Goal: Information Seeking & Learning: Learn about a topic

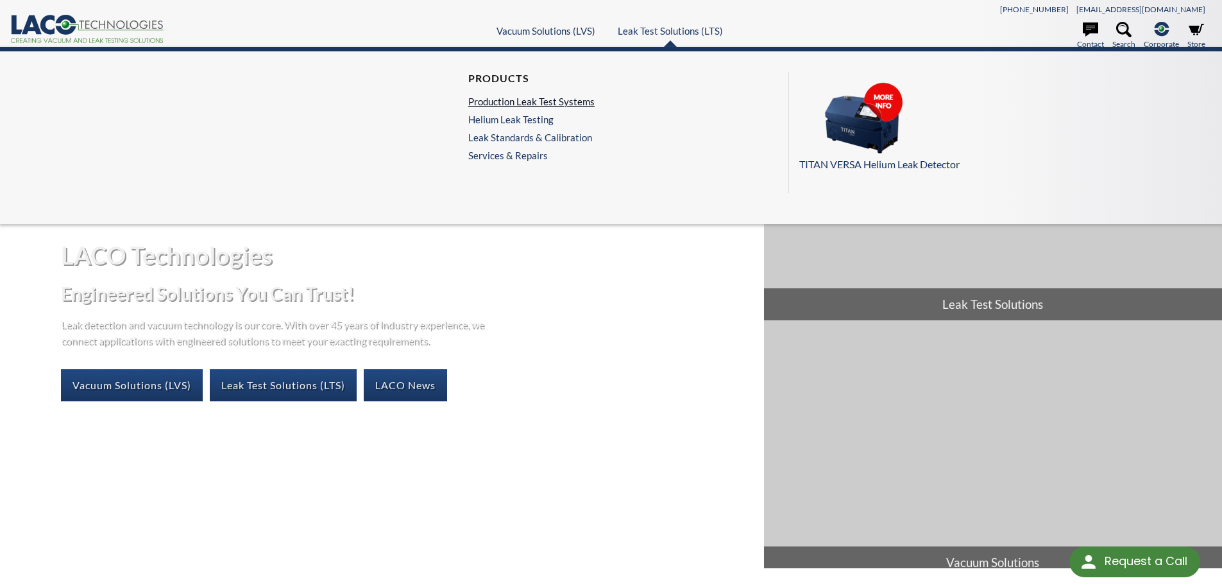
click at [553, 98] on link "Production Leak Test Systems" at bounding box center [531, 102] width 126 height 12
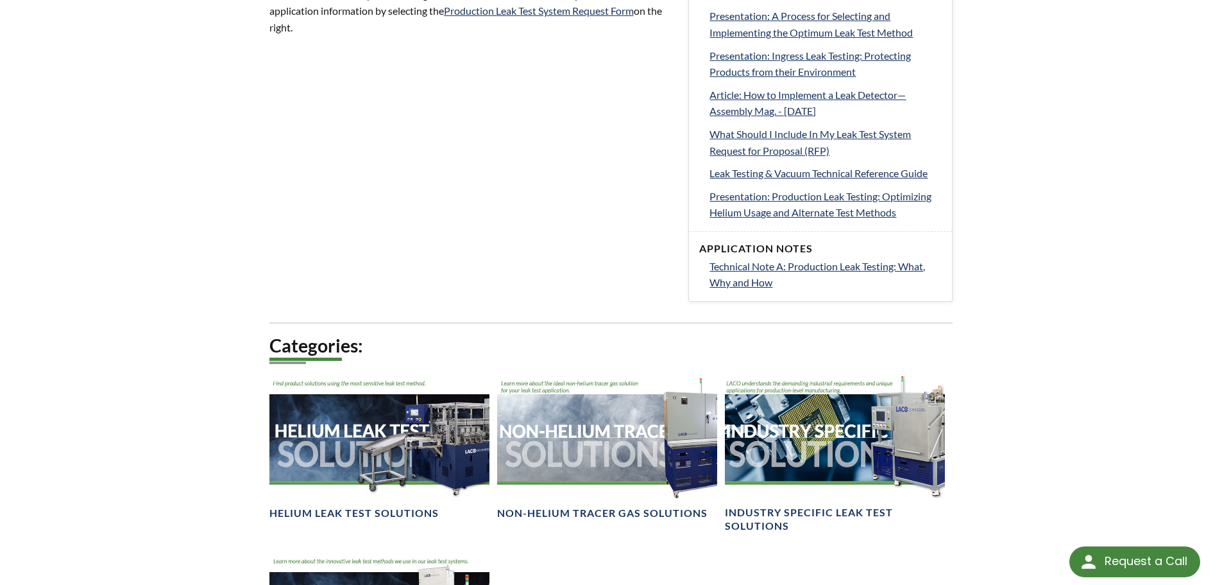
scroll to position [834, 0]
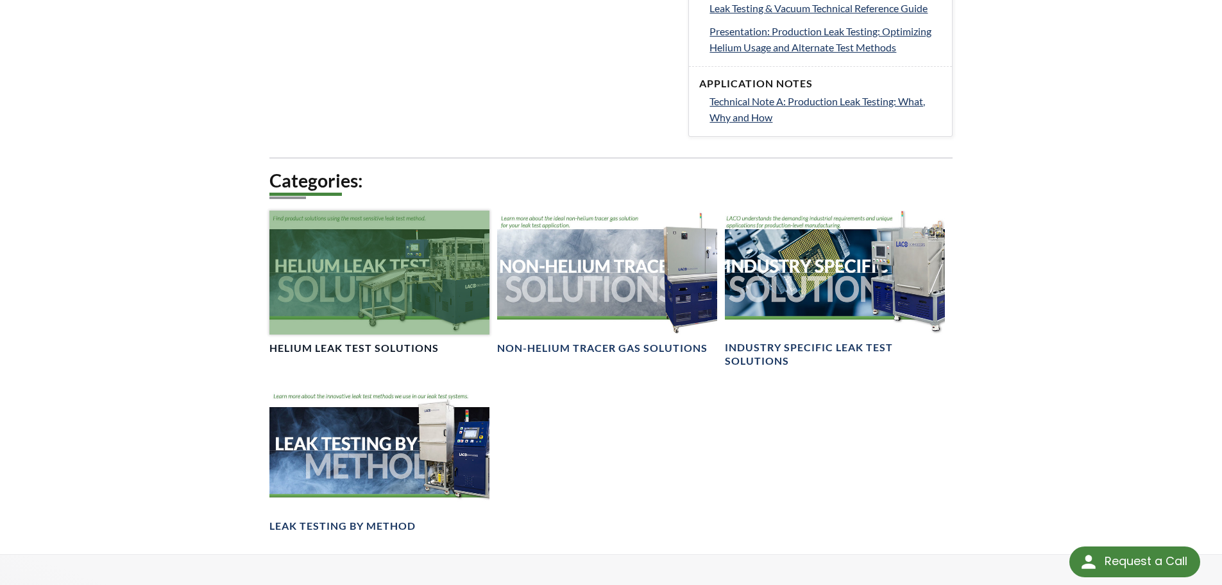
click at [293, 346] on h4 "Helium Leak Test Solutions" at bounding box center [354, 347] width 169 height 13
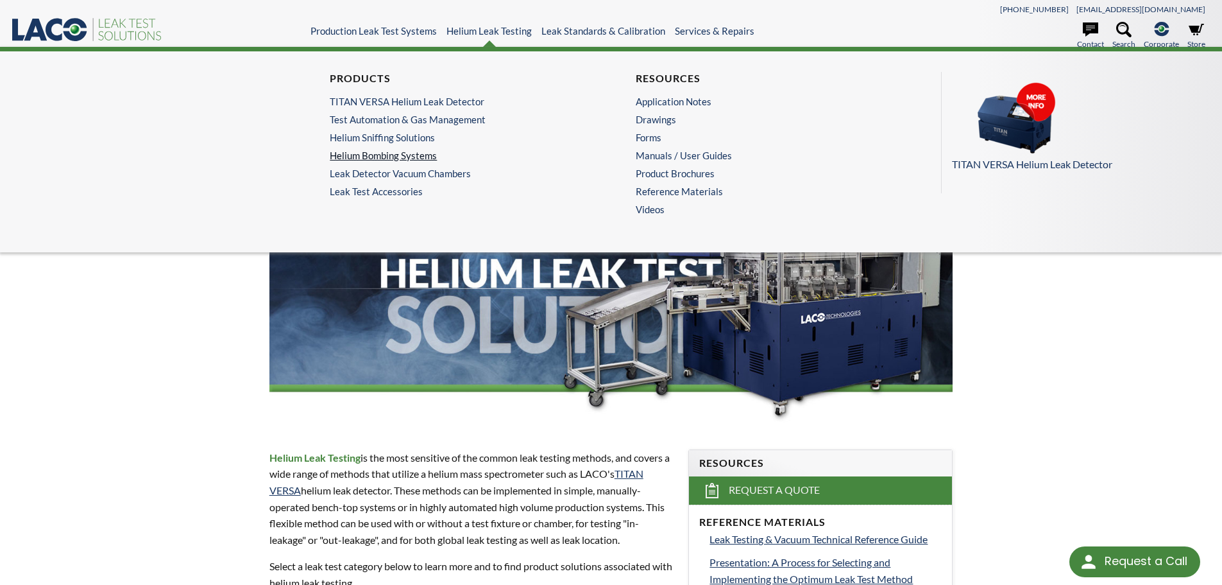
click at [416, 157] on link "Helium Bombing Systems" at bounding box center [455, 156] width 250 height 12
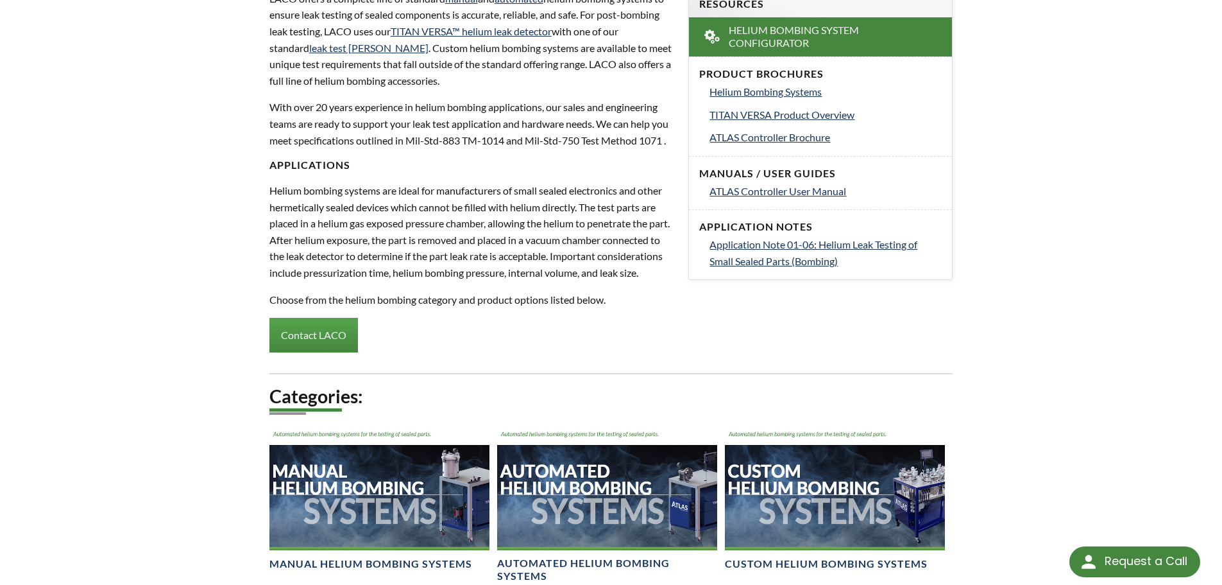
scroll to position [449, 0]
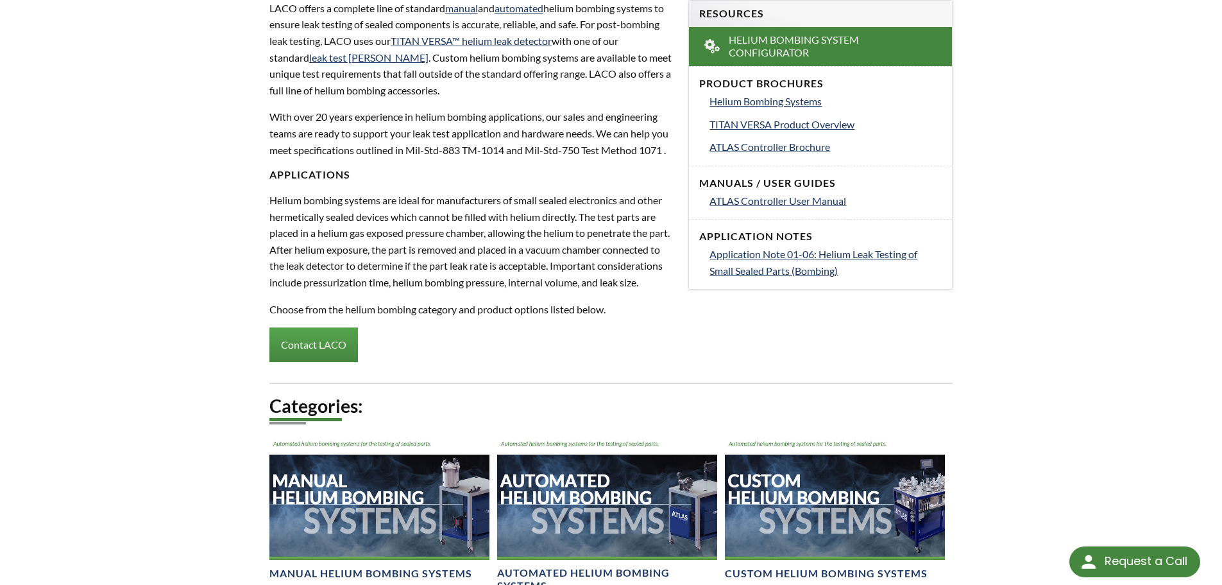
click at [1145, 311] on div "LTS » Helium Leak Testing » Products » Helium Bombing Systems Helium Bombing Sy…" at bounding box center [611, 196] width 1222 height 1166
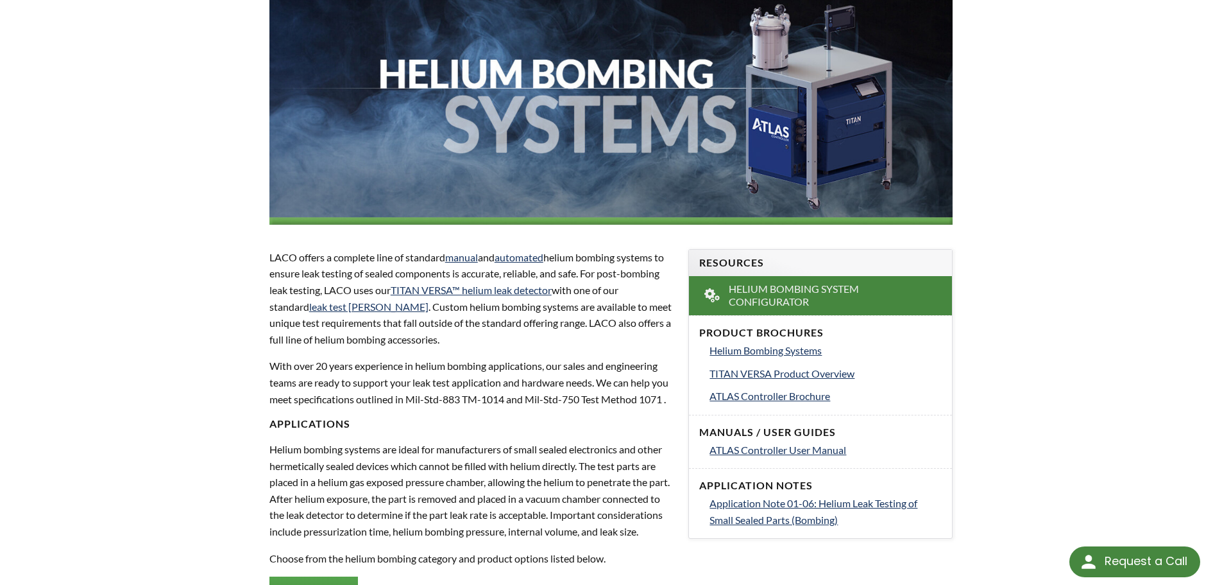
scroll to position [321, 0]
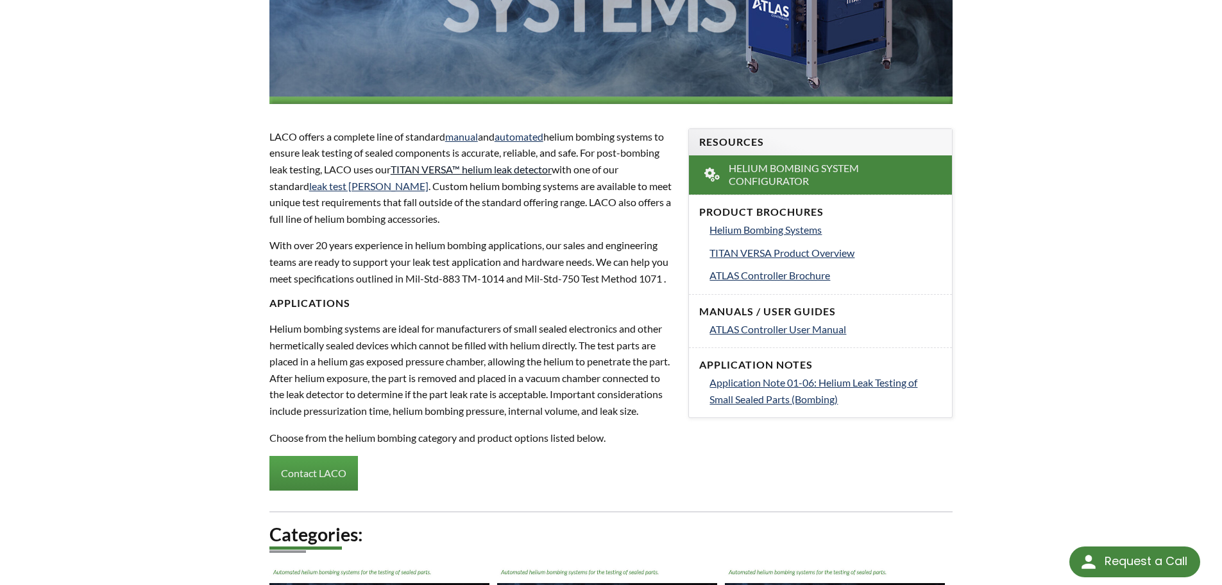
click at [549, 173] on link "TITAN VERSA™ helium leak detector" at bounding box center [471, 169] width 161 height 12
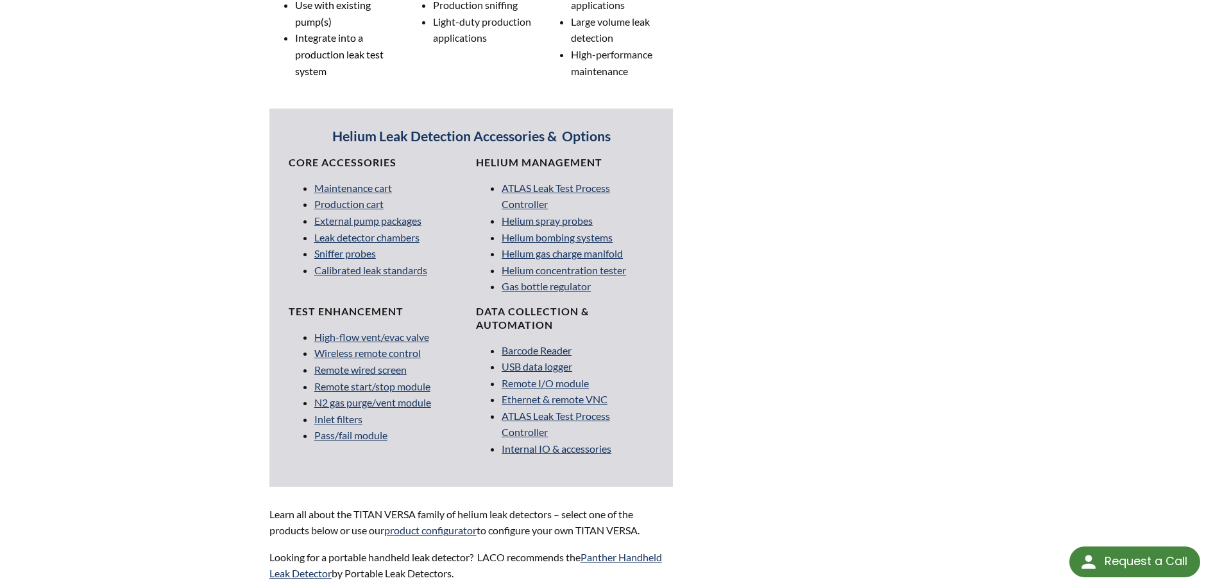
scroll to position [1091, 0]
click at [400, 334] on link "High-flow vent/evac valve" at bounding box center [371, 336] width 115 height 12
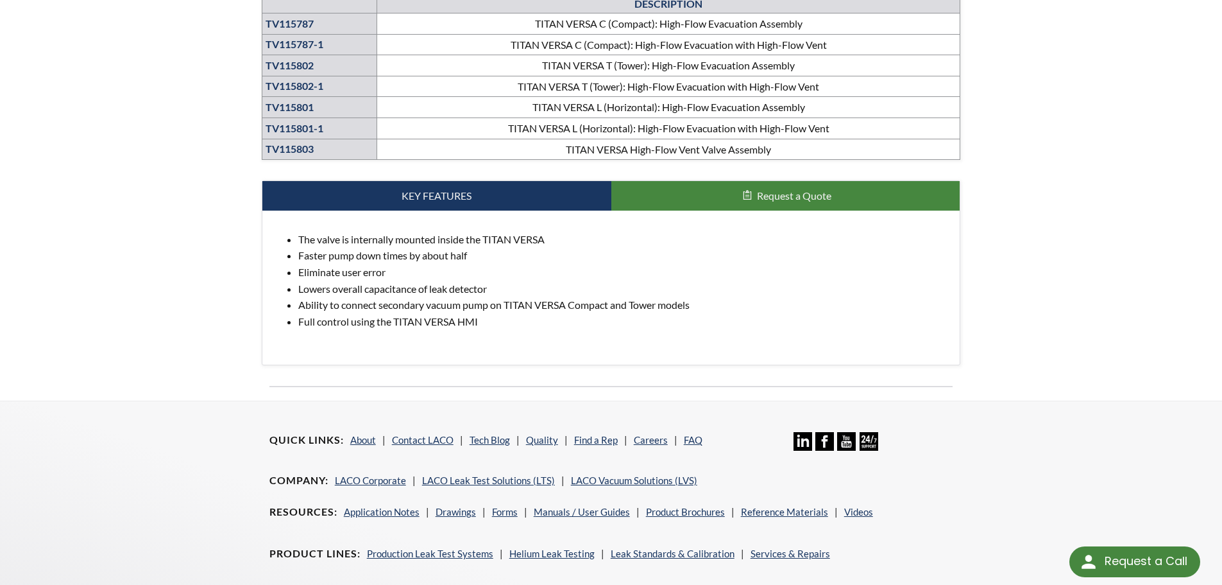
scroll to position [642, 0]
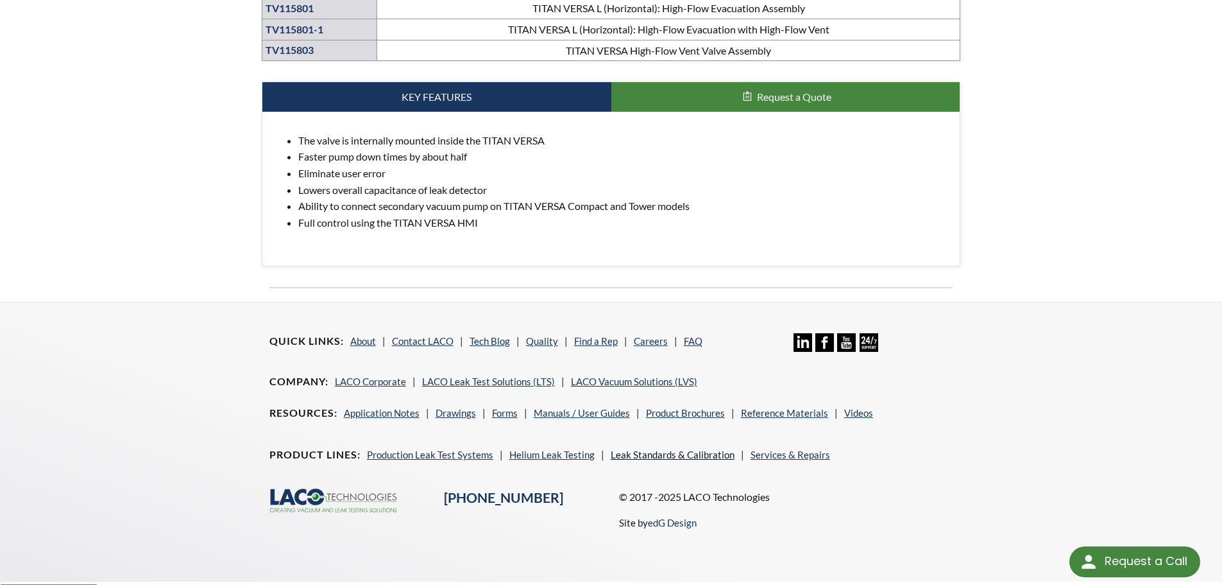
click at [674, 450] on link "Leak Standards & Calibration" at bounding box center [673, 455] width 124 height 12
